Goal: Task Accomplishment & Management: Manage account settings

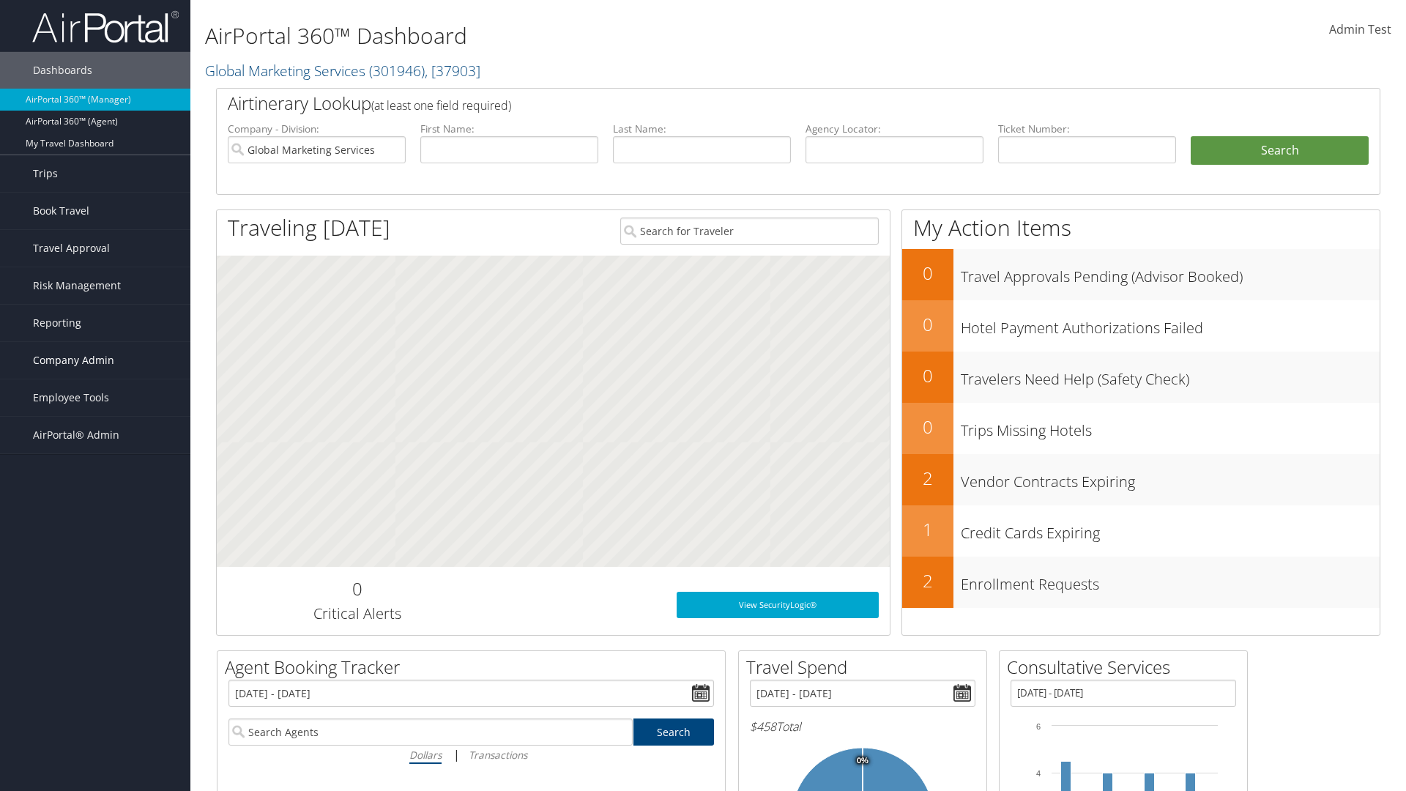
click at [95, 360] on span "Company Admin" at bounding box center [73, 360] width 81 height 37
click at [95, 565] on link "Forms Of Payment" at bounding box center [95, 565] width 190 height 22
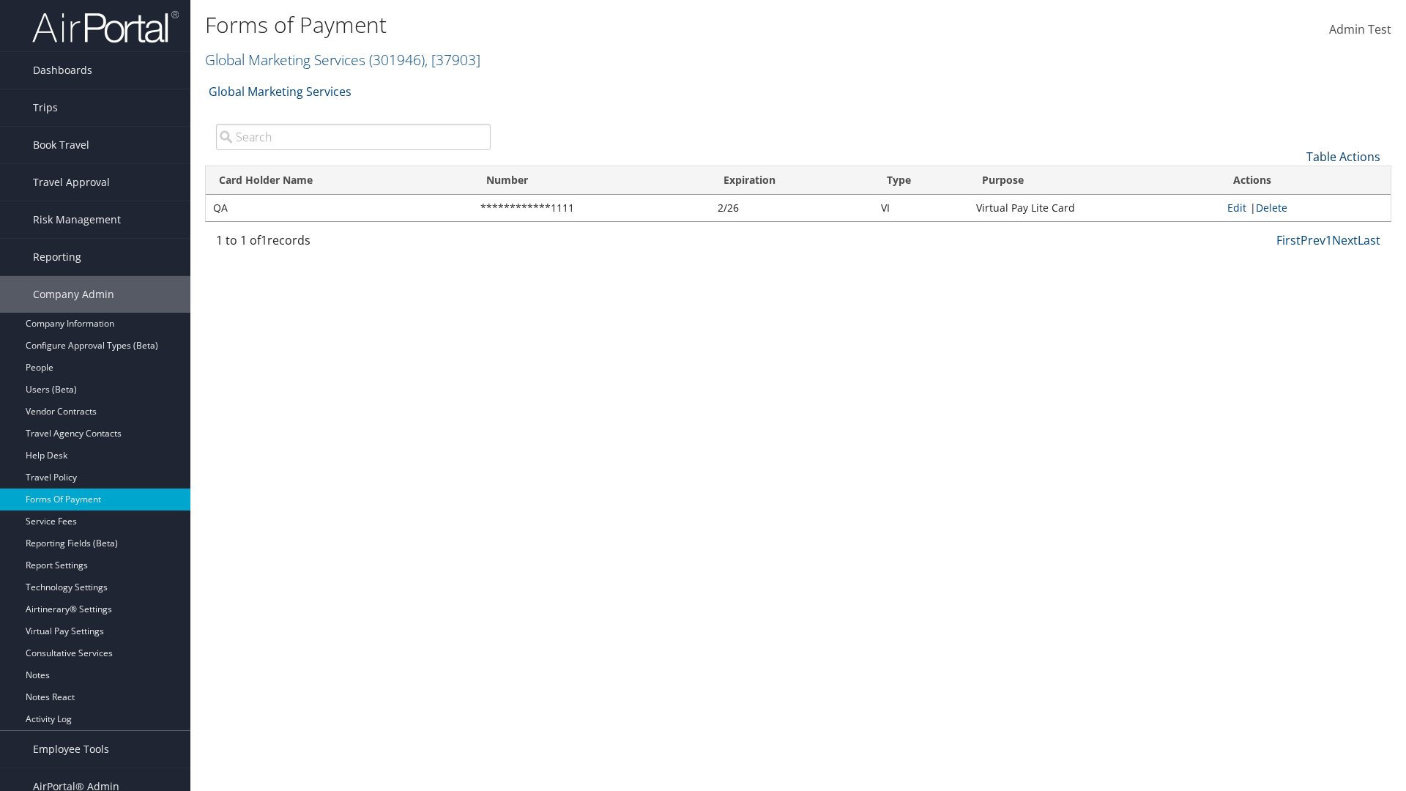
click at [1343, 156] on link "Table Actions" at bounding box center [1343, 157] width 74 height 16
click at [1294, 179] on link "New Record" at bounding box center [1294, 179] width 193 height 25
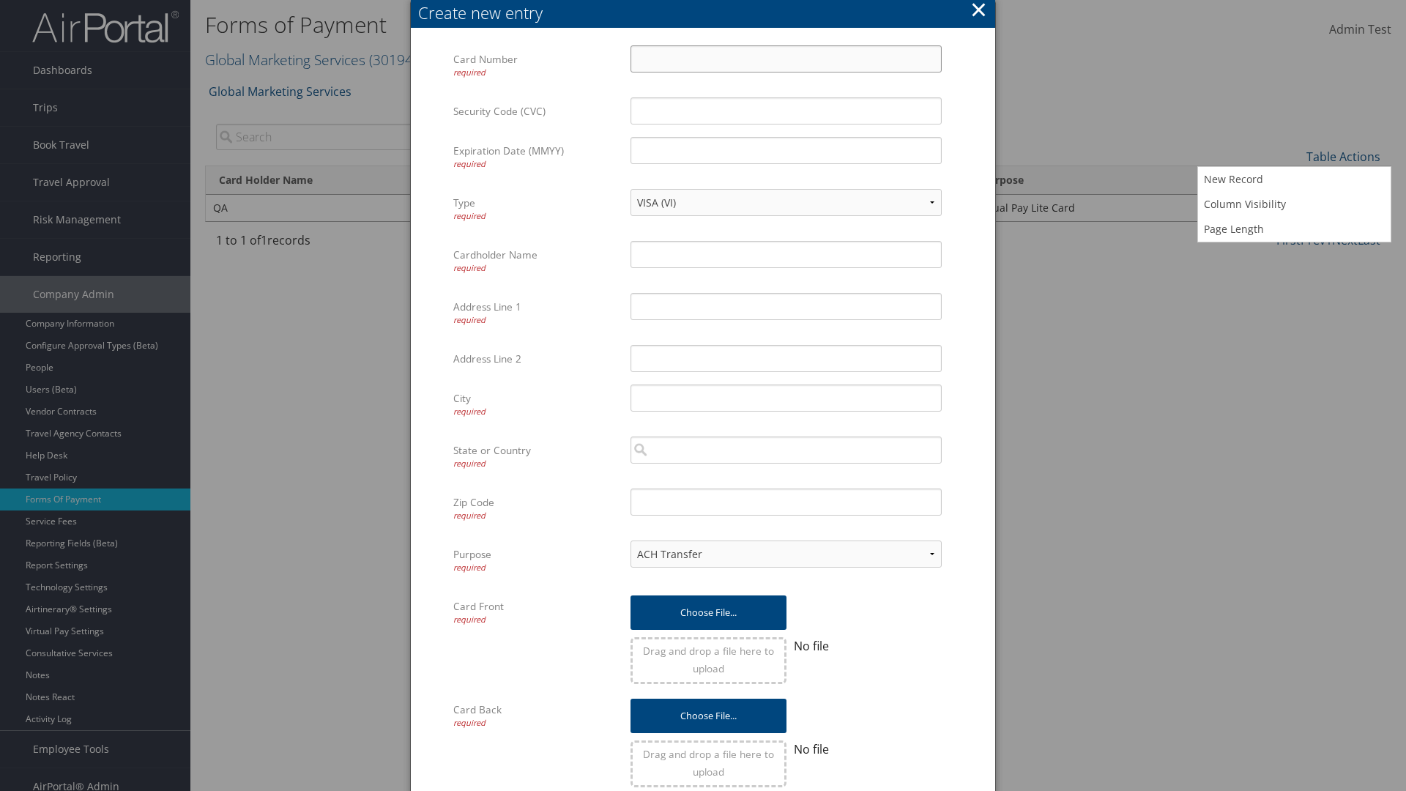
click at [786, 59] on input "Card Number required" at bounding box center [786, 58] width 311 height 27
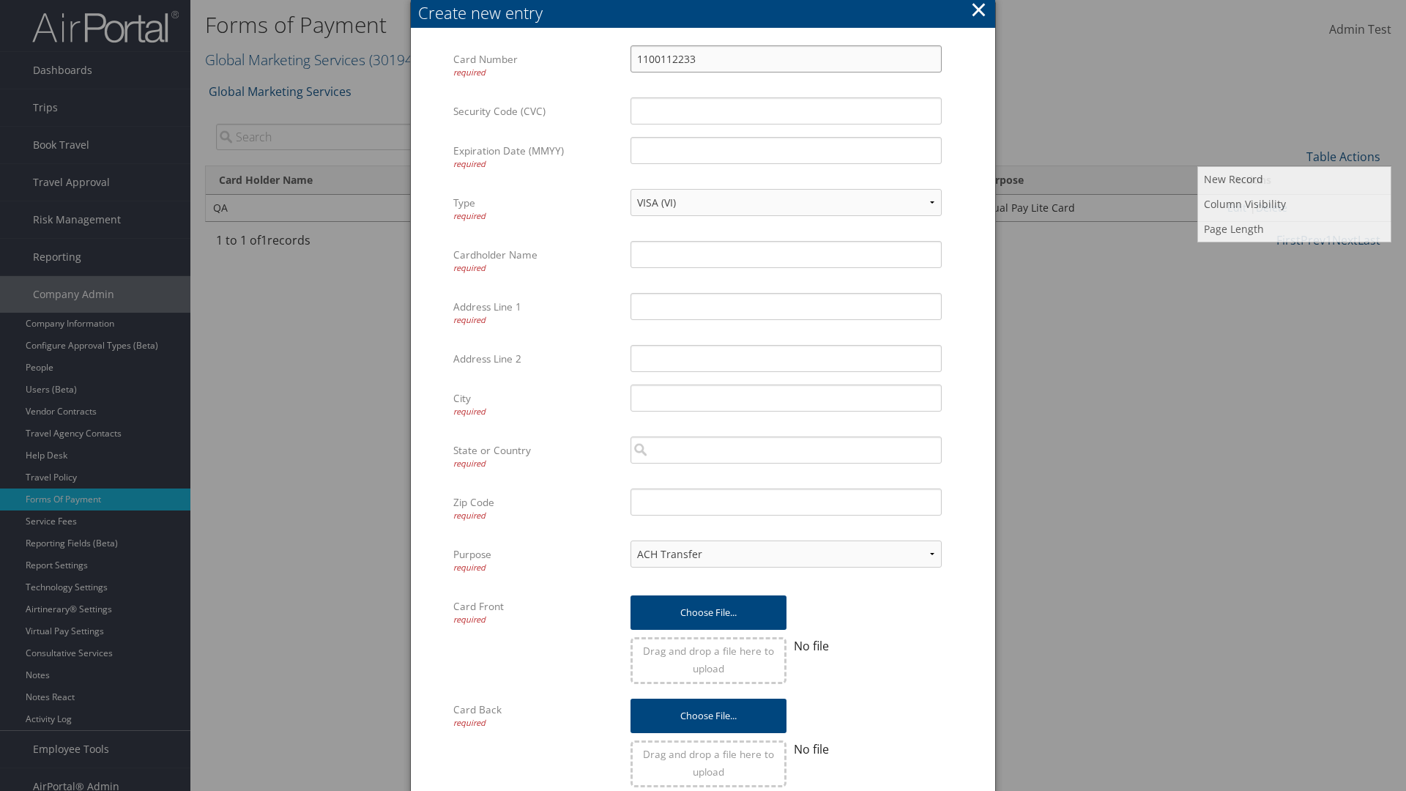
type input "1100112233"
click at [786, 150] on input "Expiration Date (MMYY) required" at bounding box center [786, 150] width 311 height 27
type input "1245"
click at [786, 254] on input "Cardholder Name required" at bounding box center [786, 254] width 311 height 27
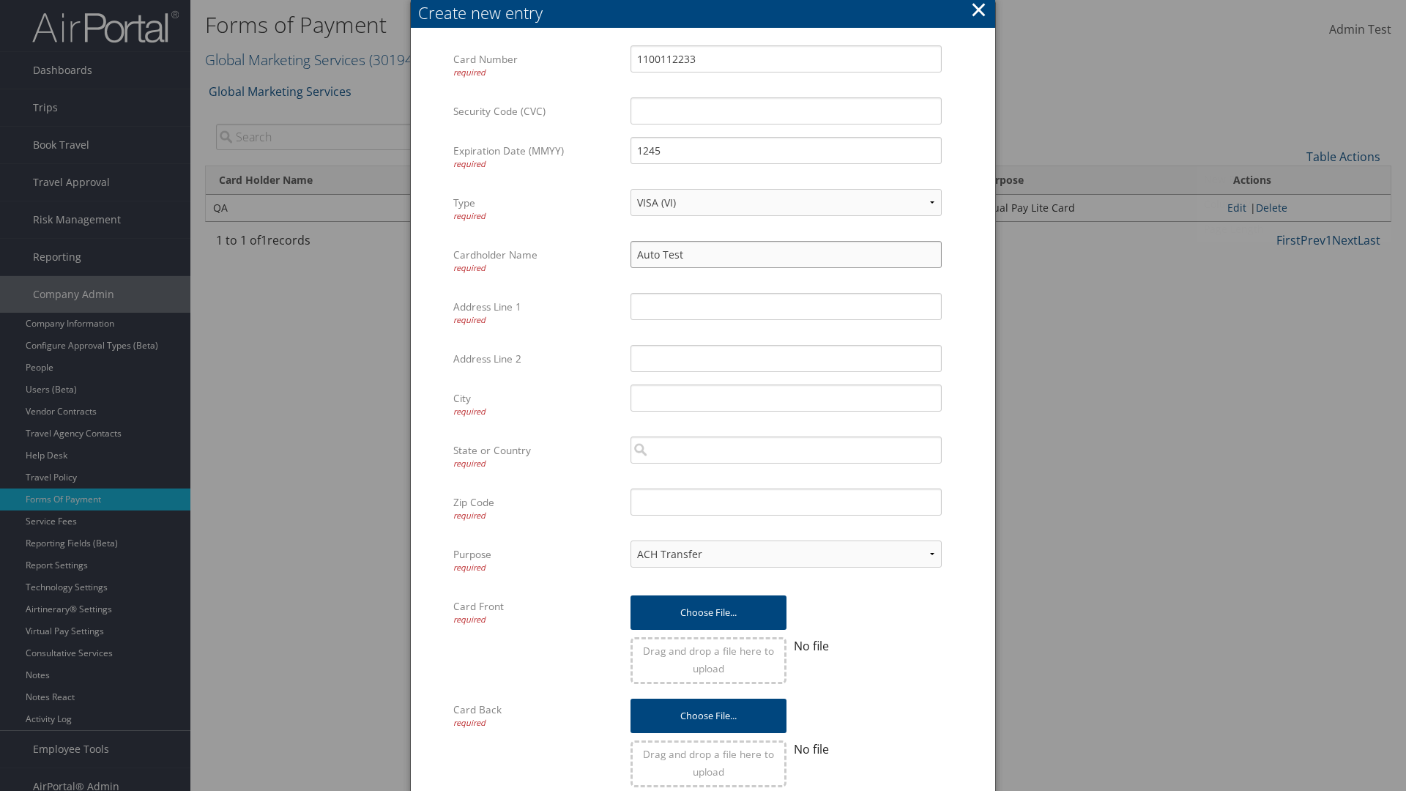
type input "Auto Test"
click at [786, 306] on input "Address Line 1 required" at bounding box center [786, 306] width 311 height 27
type input "[US_STATE]"
click at [786, 398] on input "City required" at bounding box center [786, 397] width 311 height 27
type input "[GEOGRAPHIC_DATA]"
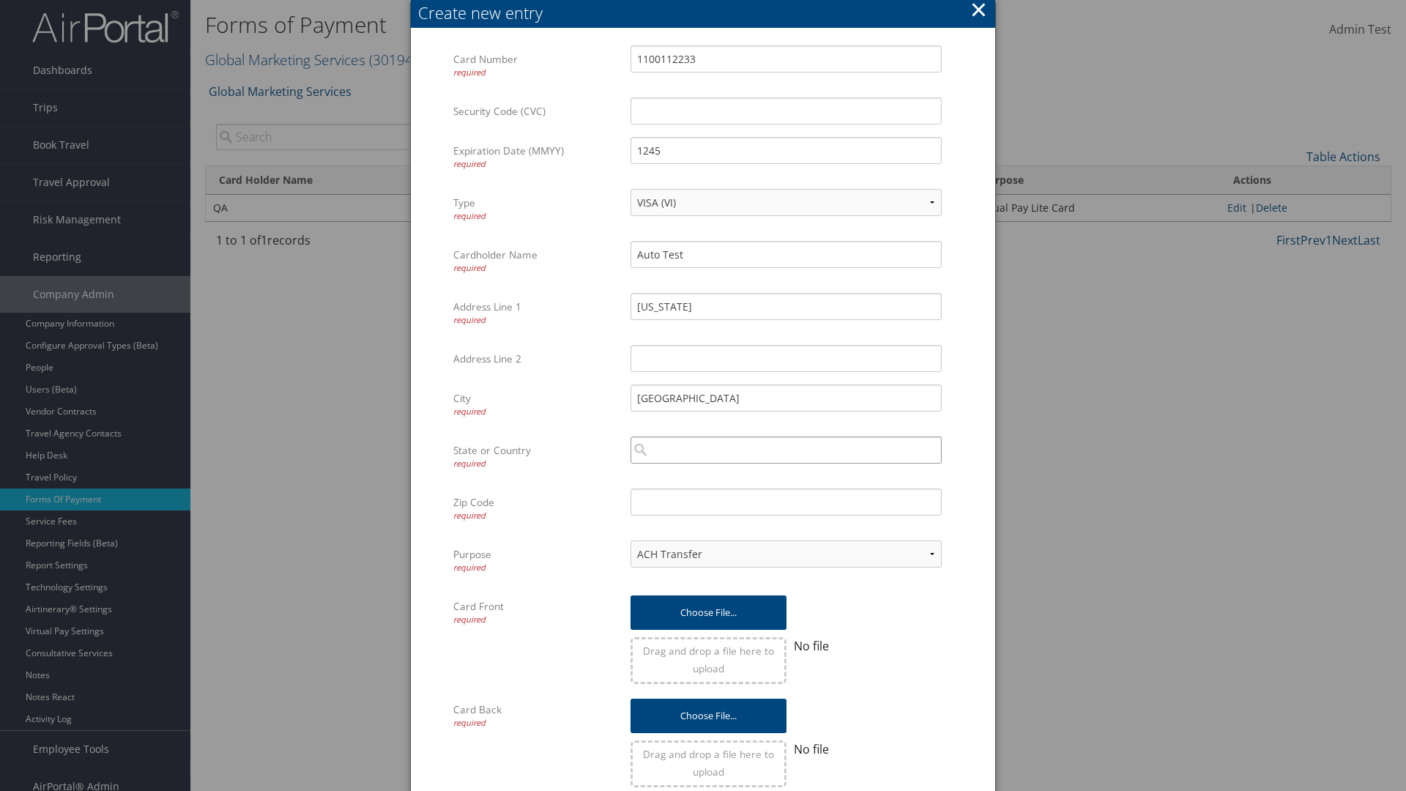
click at [786, 450] on input "search" at bounding box center [786, 449] width 311 height 27
type input "[GEOGRAPHIC_DATA]"
click at [786, 502] on input "Zip Code required" at bounding box center [786, 501] width 311 height 27
type input "84011"
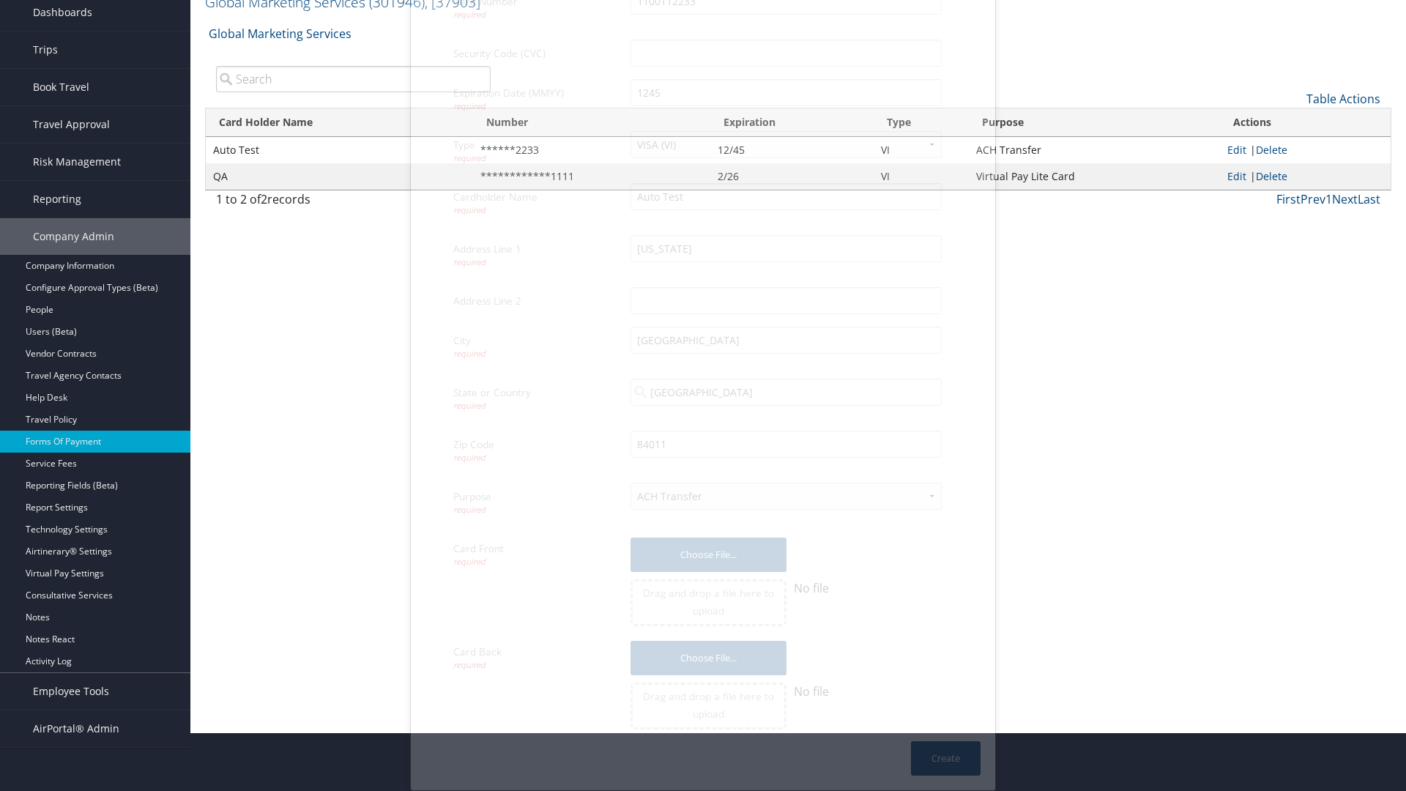
scroll to position [15, 0]
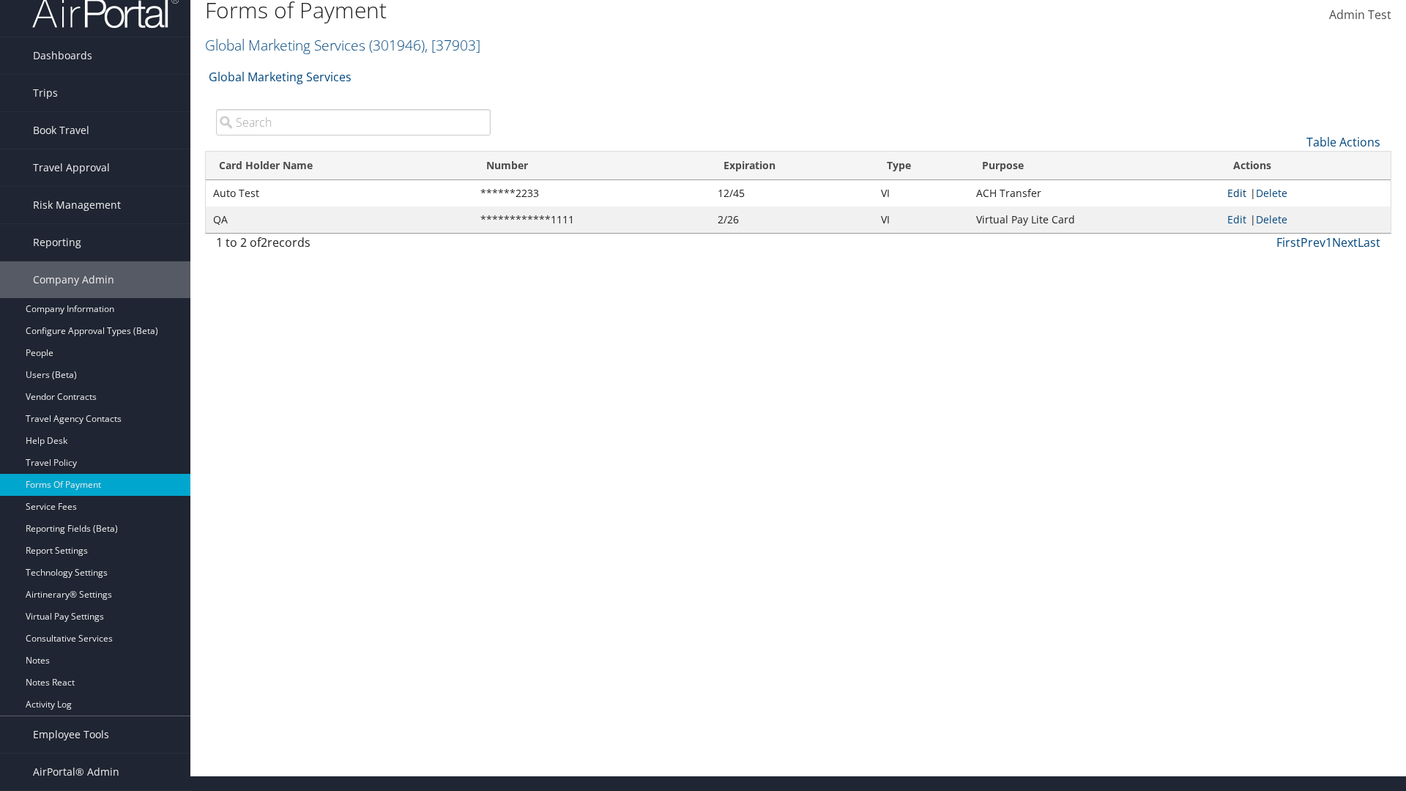
click at [1236, 193] on link "Edit" at bounding box center [1236, 193] width 19 height 14
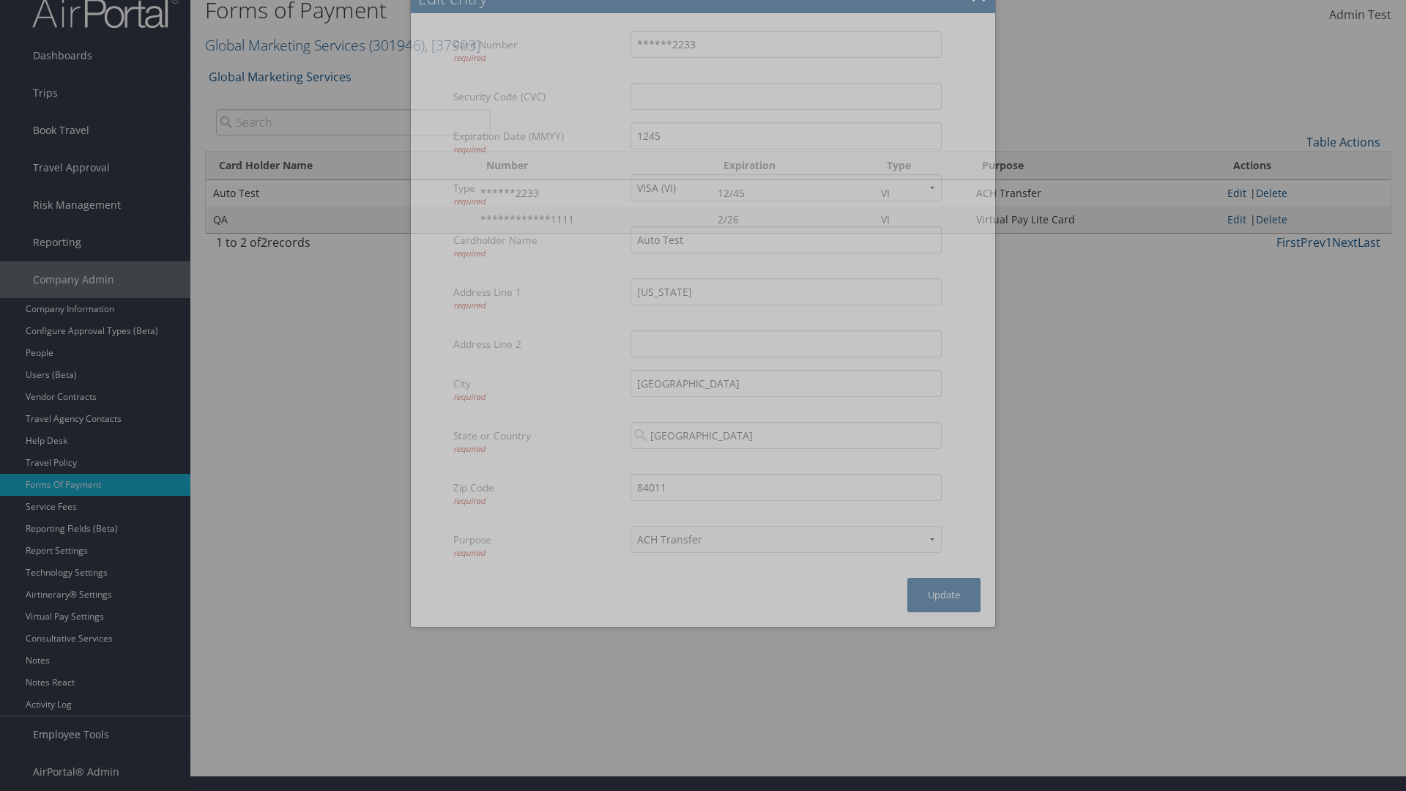
select select "14"
click at [944, 609] on button "Update" at bounding box center [943, 595] width 73 height 34
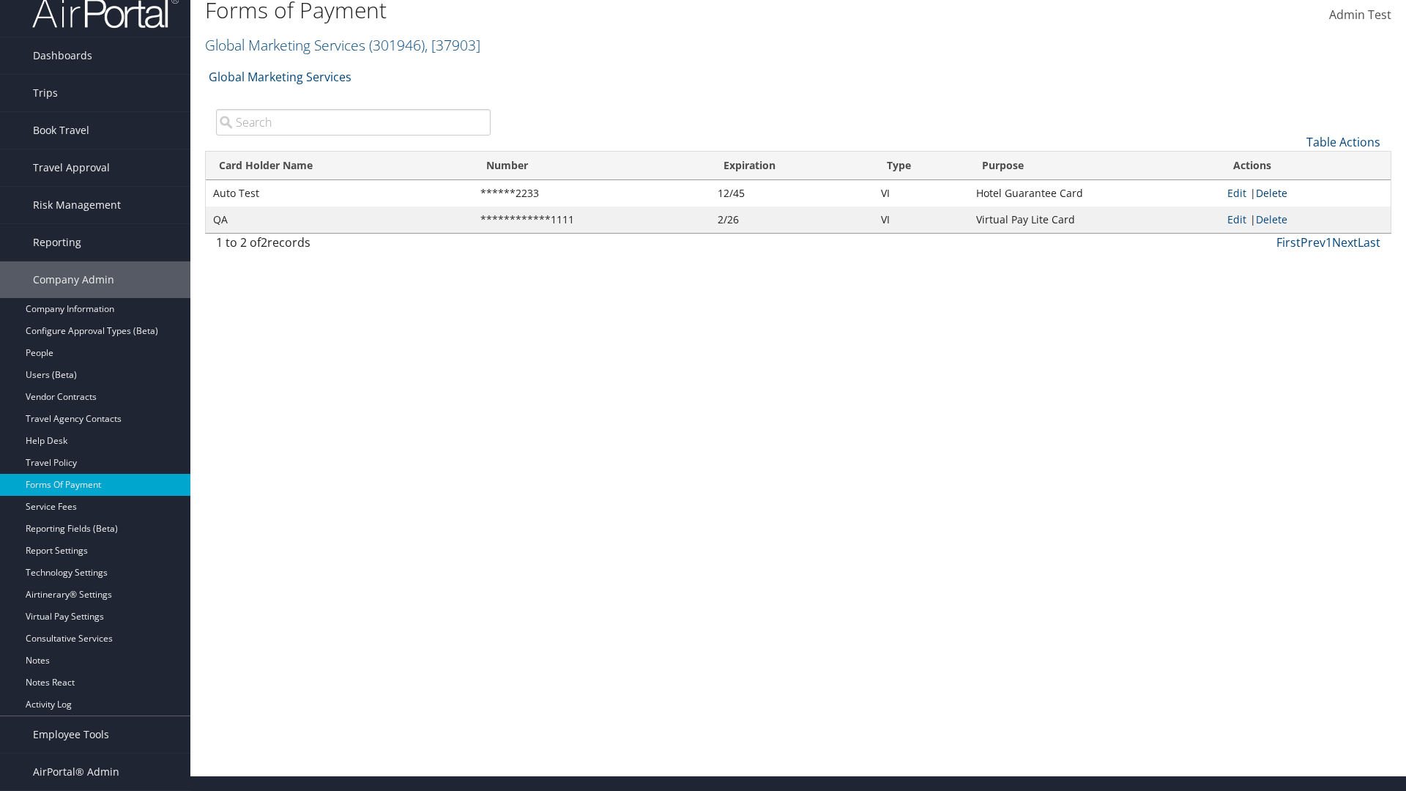
click at [1274, 193] on link "Delete" at bounding box center [1271, 193] width 31 height 14
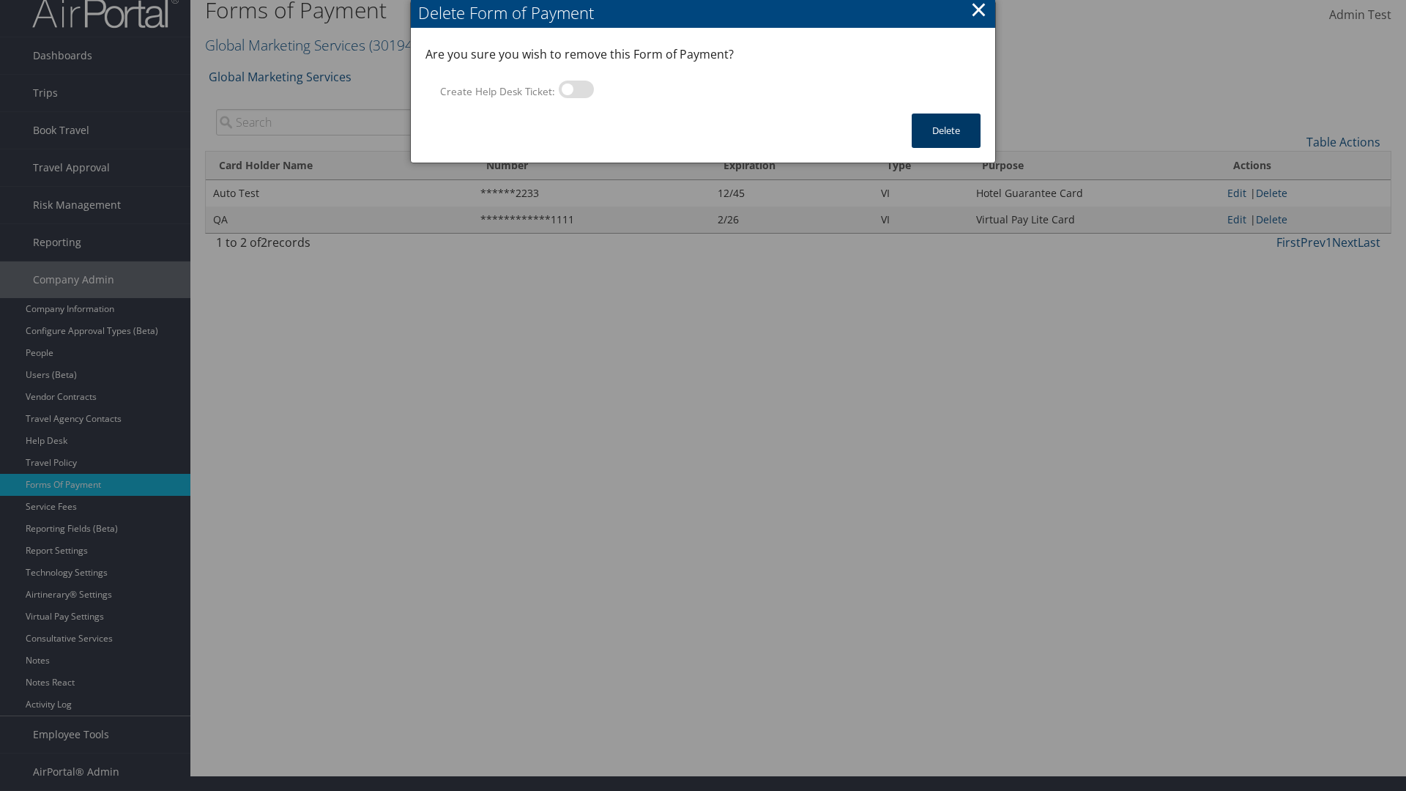
click at [946, 130] on button "Delete" at bounding box center [946, 131] width 69 height 34
